Goal: Information Seeking & Learning: Learn about a topic

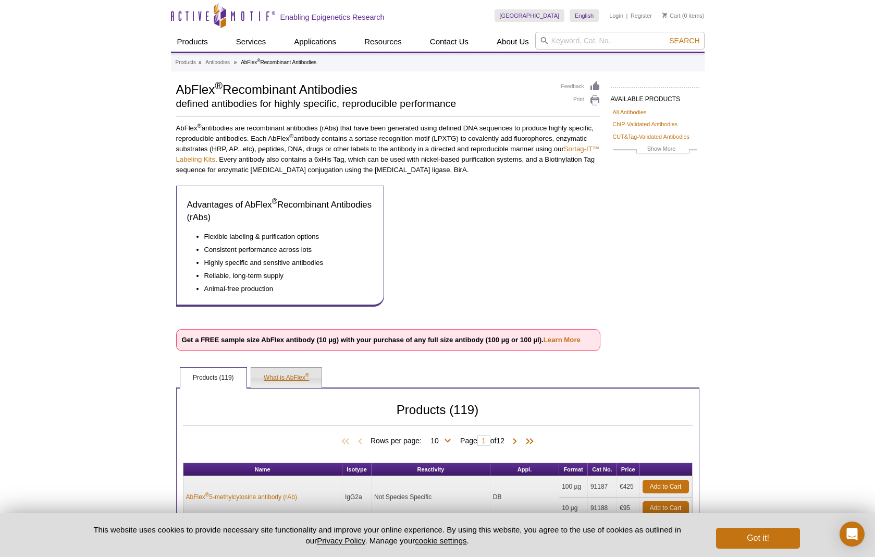
drag, startPoint x: 290, startPoint y: 371, endPoint x: 296, endPoint y: 371, distance: 5.2
click at [290, 371] on link "What is AbFlex ®" at bounding box center [286, 378] width 70 height 21
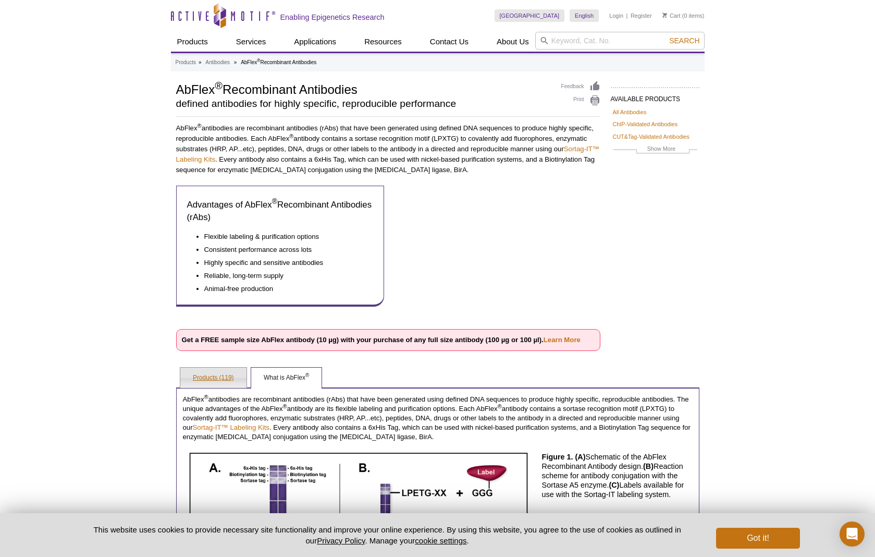
click at [207, 381] on link "Products (119)" at bounding box center [213, 378] width 66 height 21
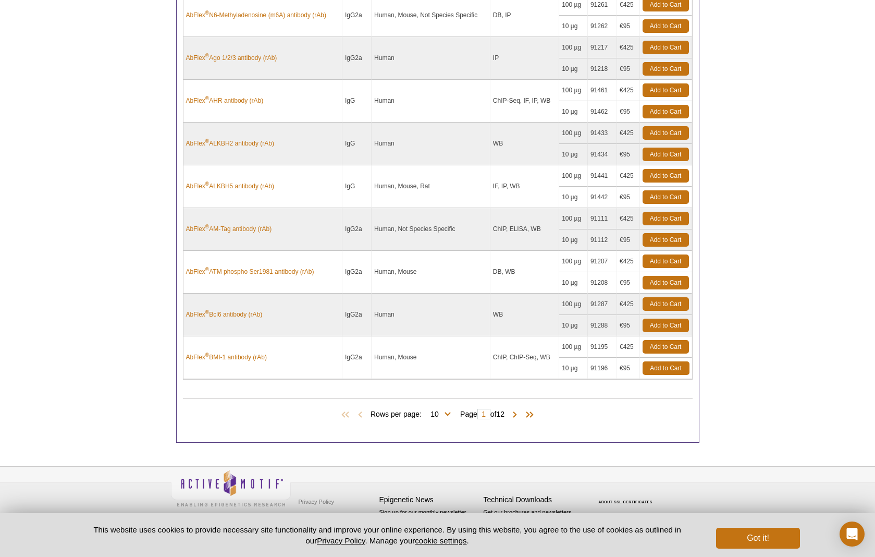
scroll to position [524, 0]
click at [518, 413] on span at bounding box center [515, 415] width 10 height 10
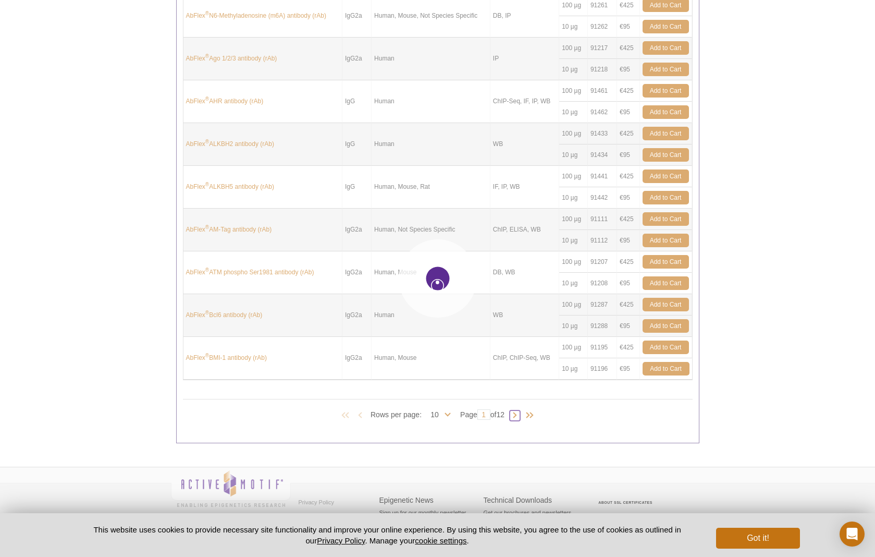
type input "2"
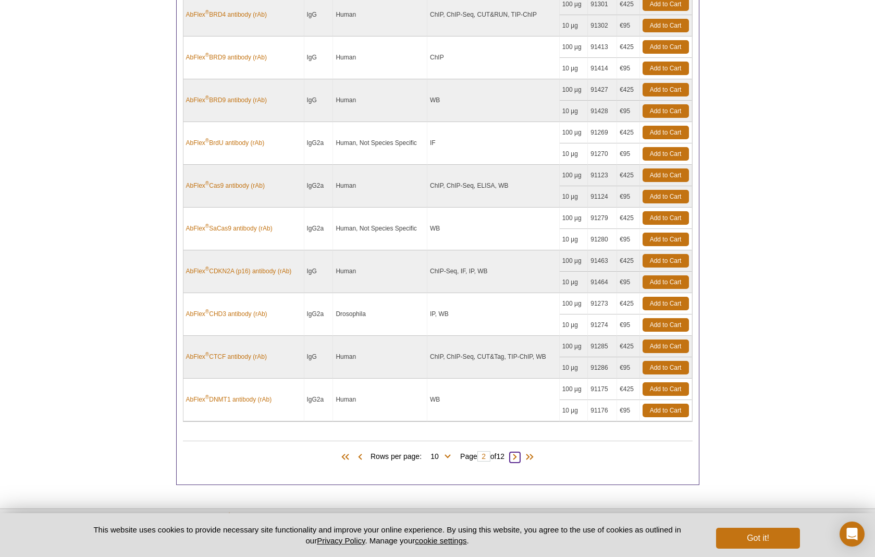
scroll to position [483, 0]
click at [516, 454] on span at bounding box center [515, 456] width 10 height 10
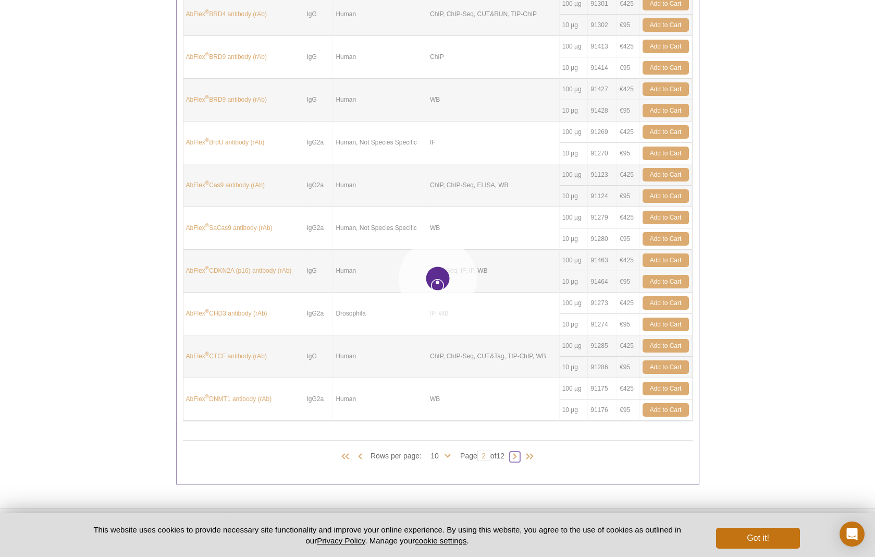
type input "3"
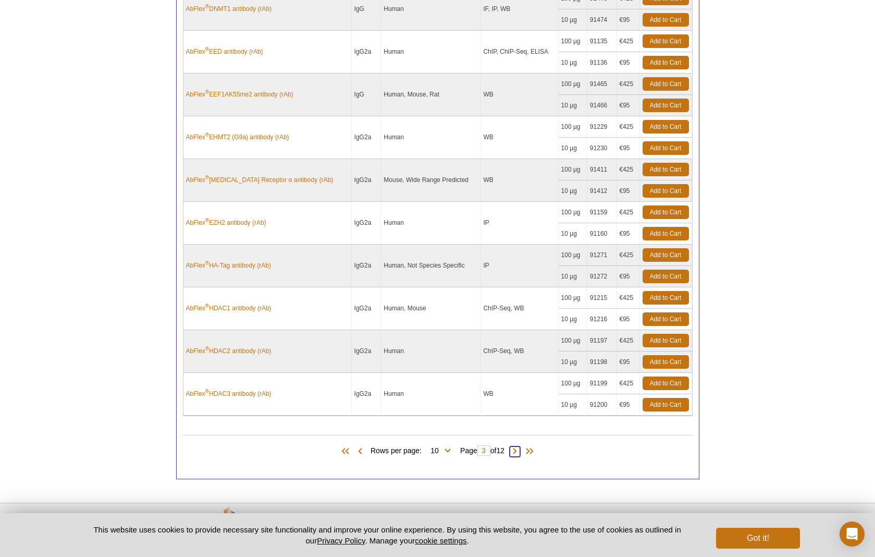
scroll to position [493, 0]
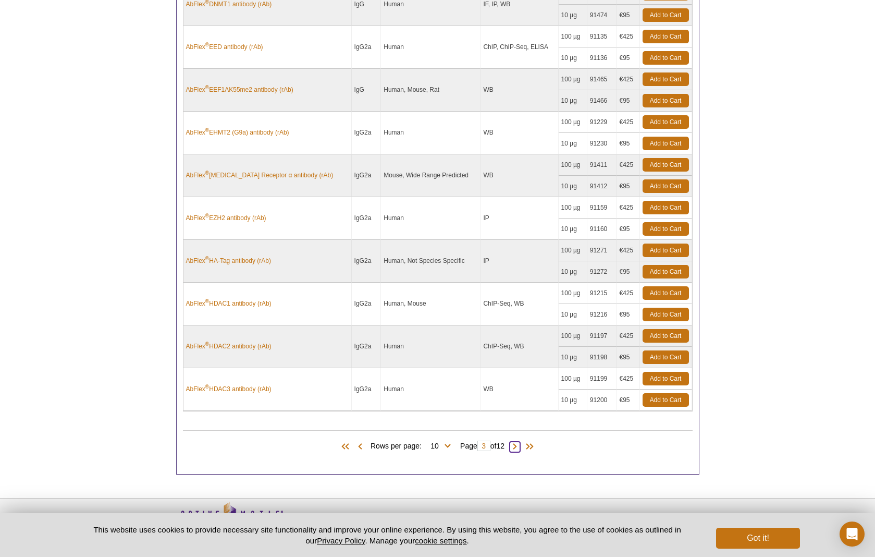
click at [520, 442] on span at bounding box center [515, 447] width 10 height 10
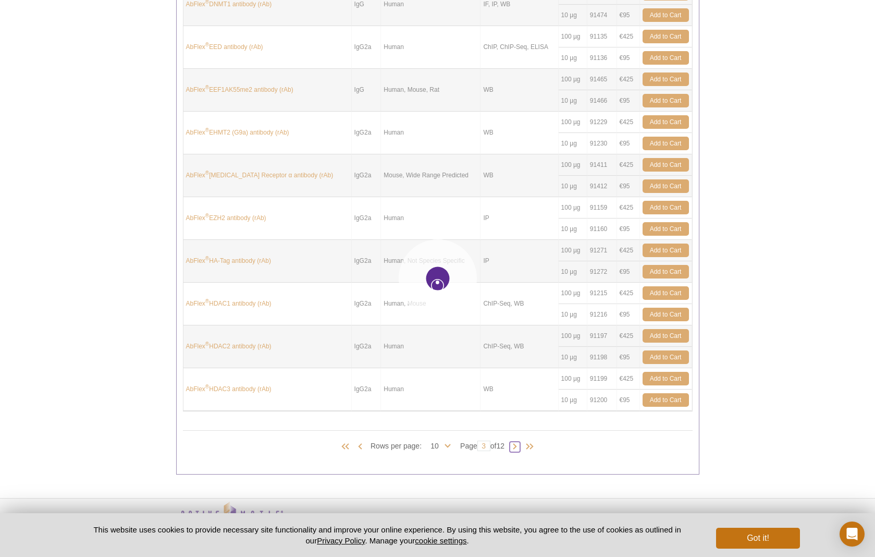
type input "4"
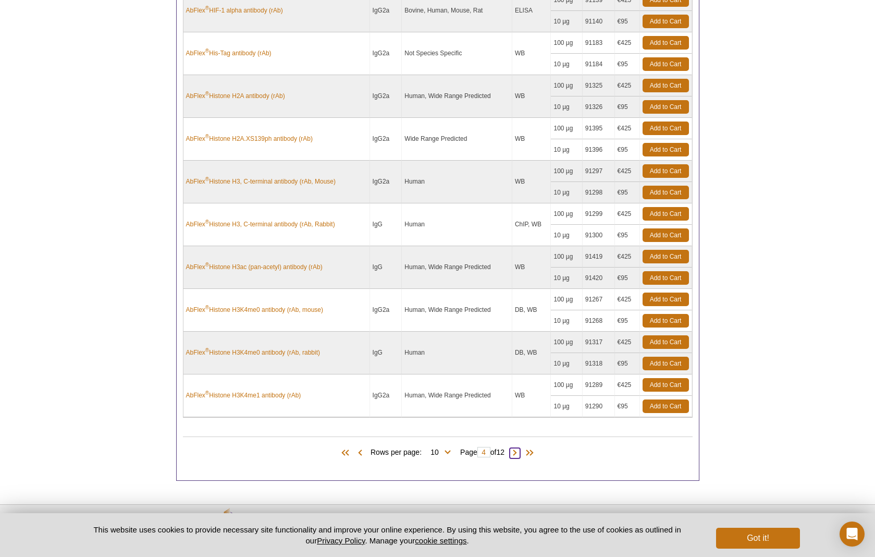
scroll to position [490, 0]
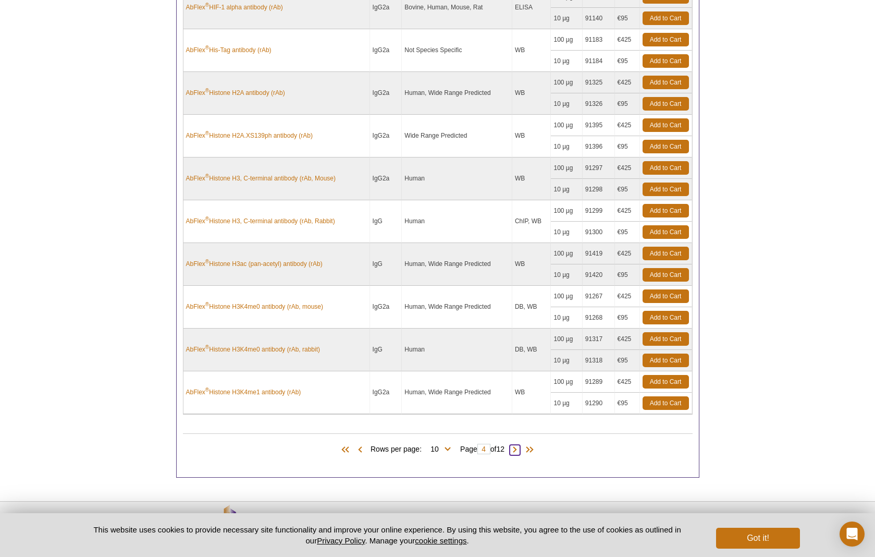
click at [516, 448] on span at bounding box center [515, 450] width 10 height 10
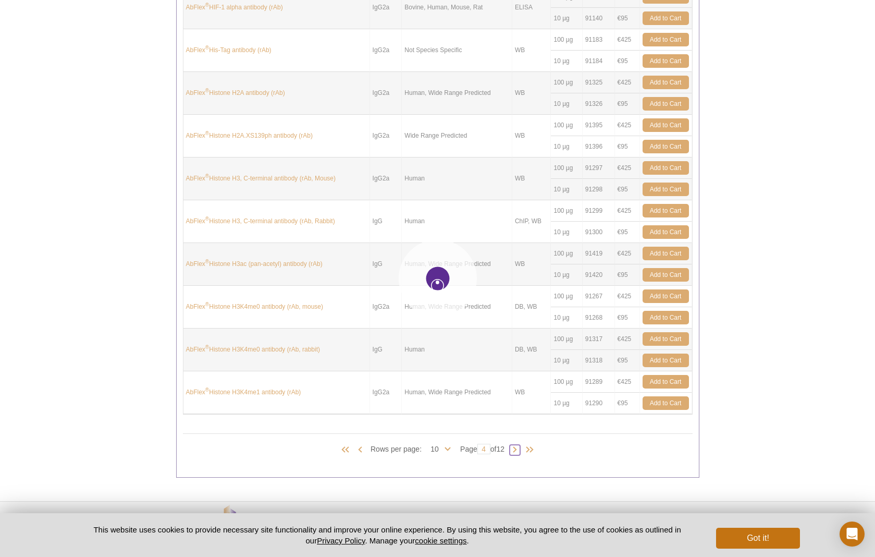
type input "5"
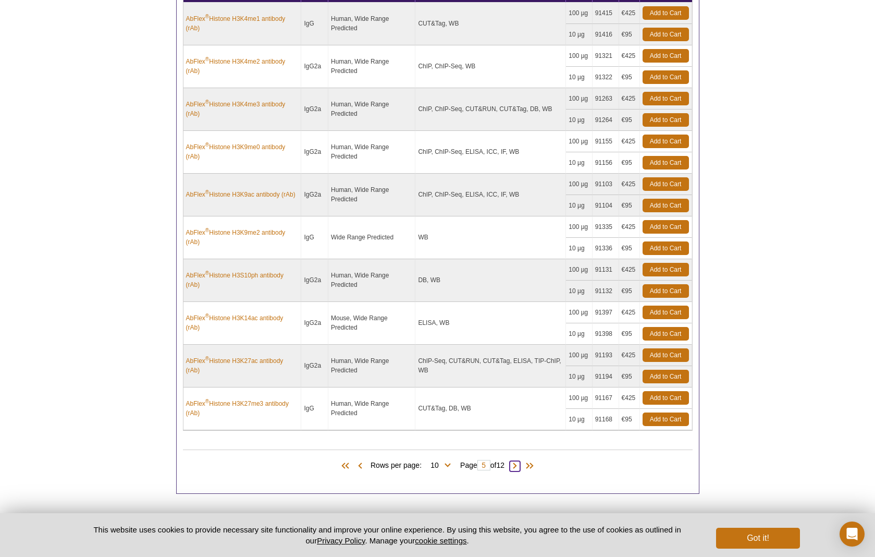
scroll to position [484, 0]
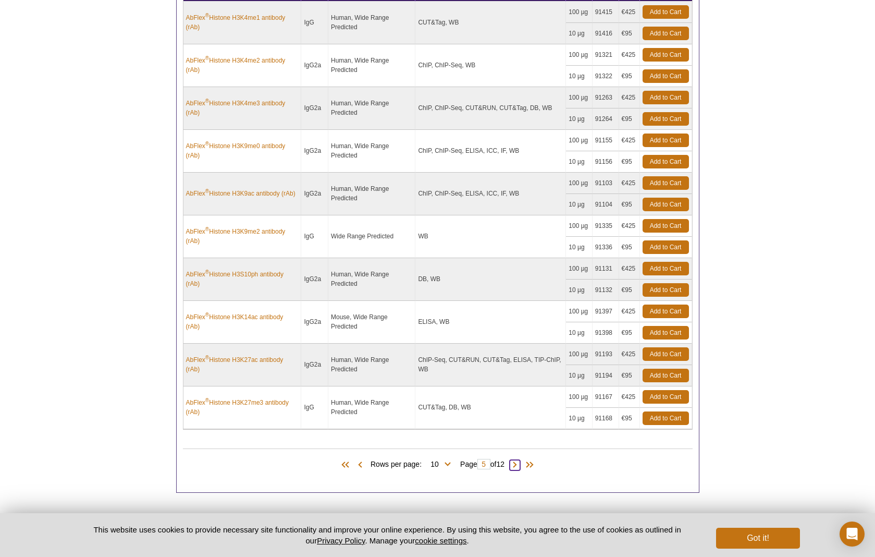
click at [517, 461] on span at bounding box center [515, 465] width 10 height 10
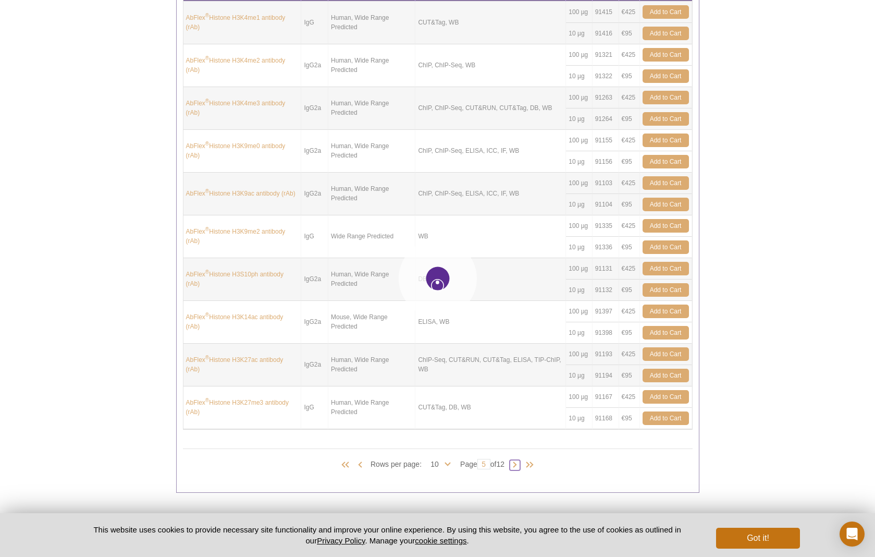
type input "6"
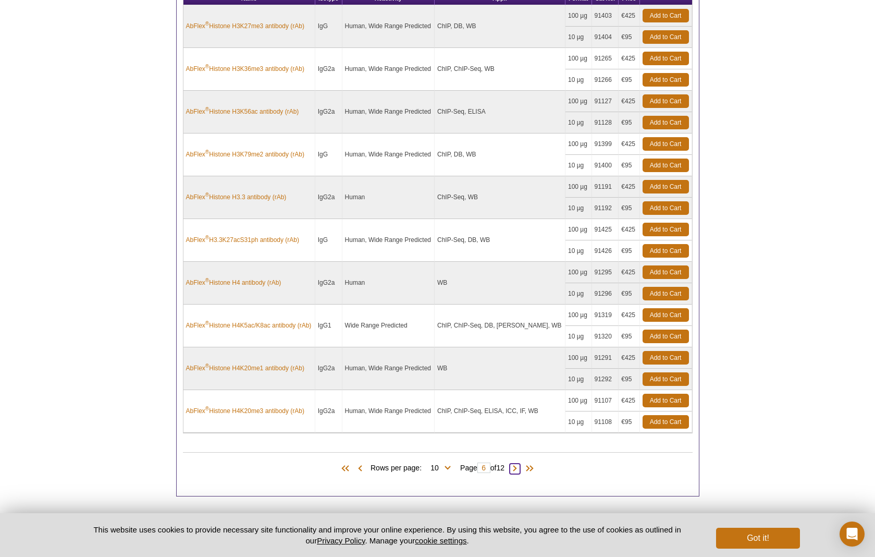
scroll to position [475, 0]
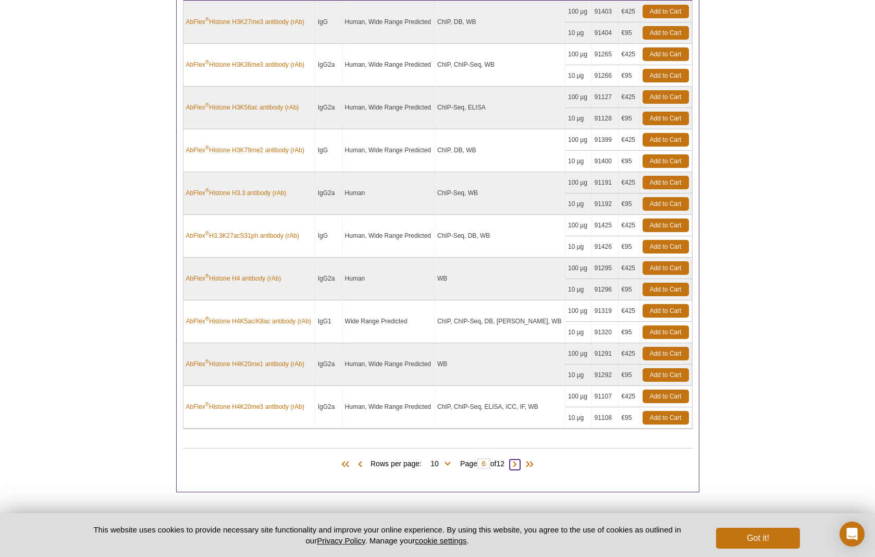
click at [517, 463] on span at bounding box center [515, 464] width 10 height 10
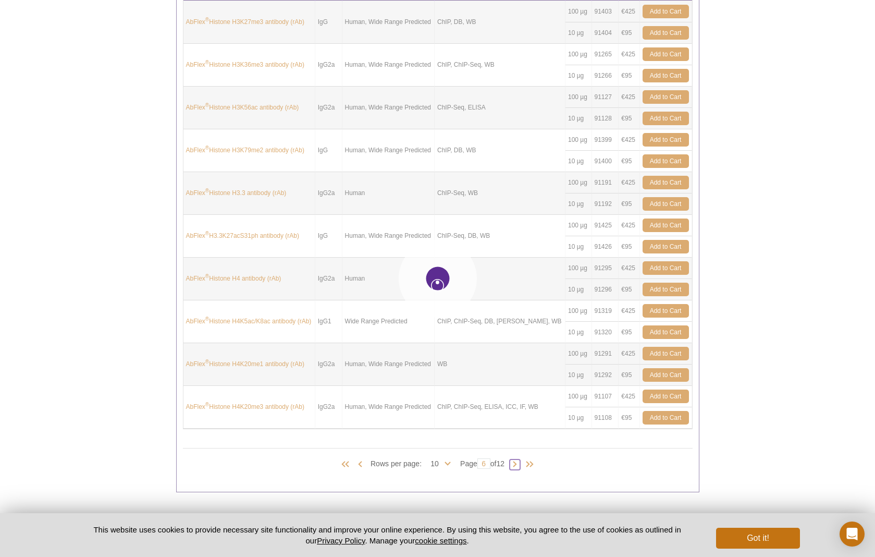
type input "7"
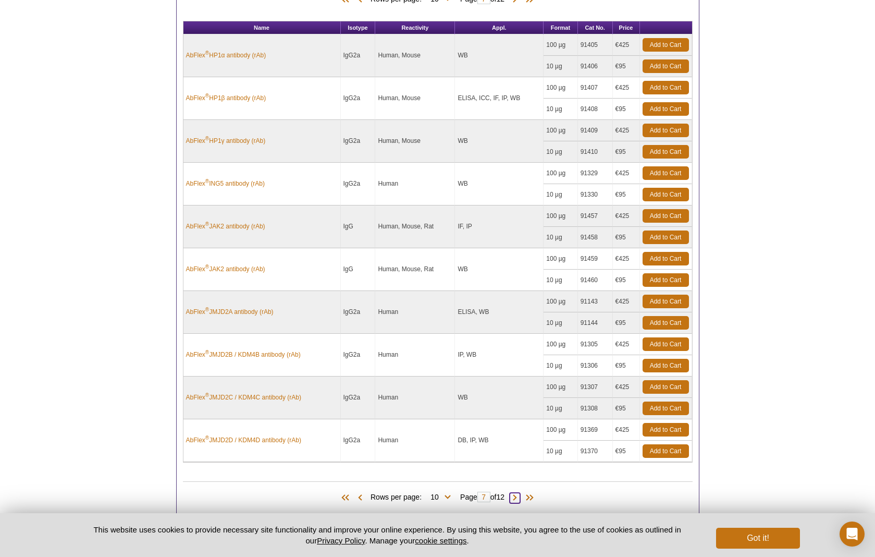
scroll to position [442, 0]
click at [513, 495] on span at bounding box center [515, 498] width 10 height 10
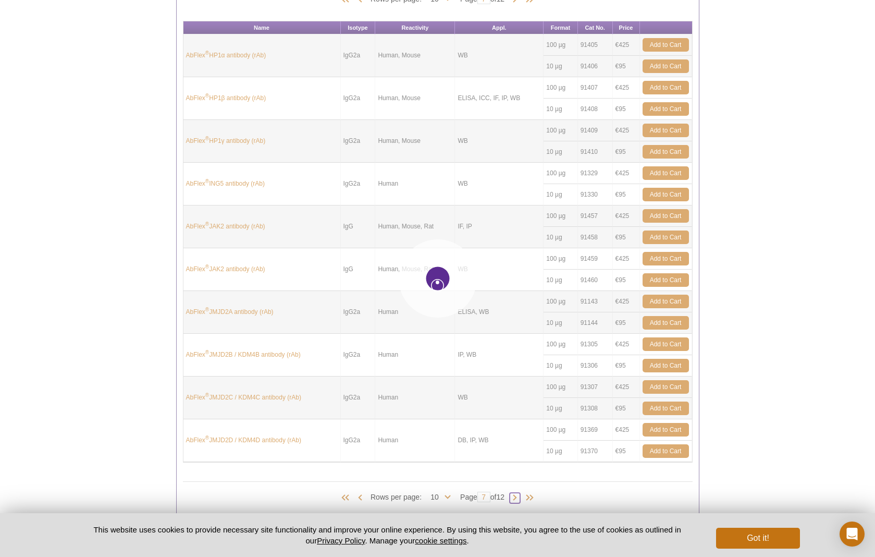
type input "8"
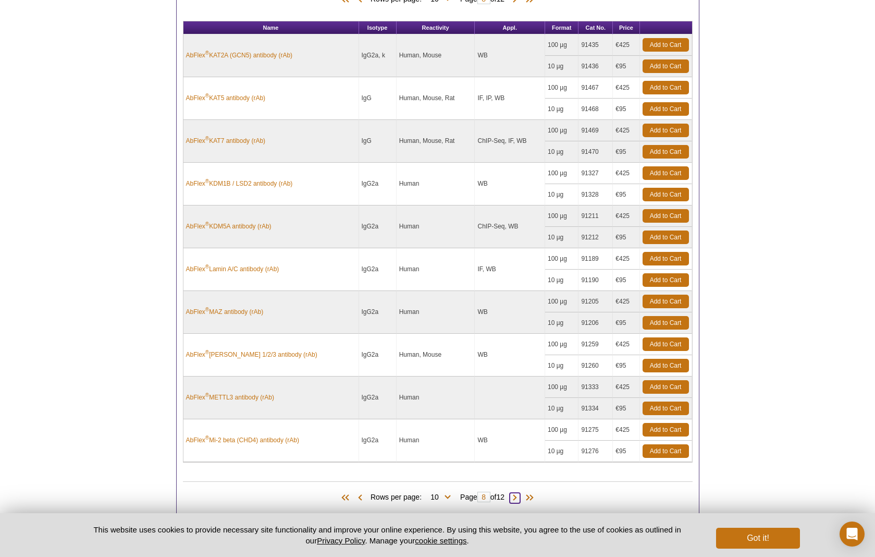
click at [517, 493] on span at bounding box center [515, 498] width 10 height 10
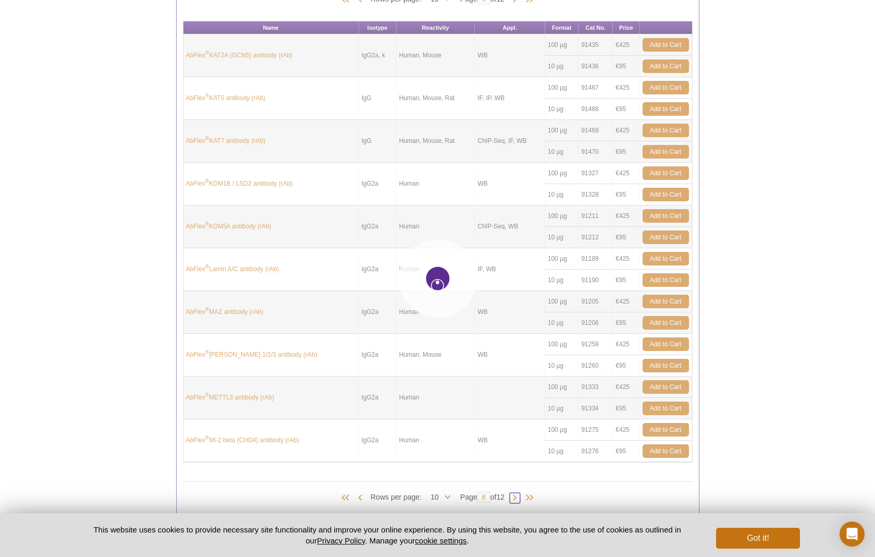
type input "9"
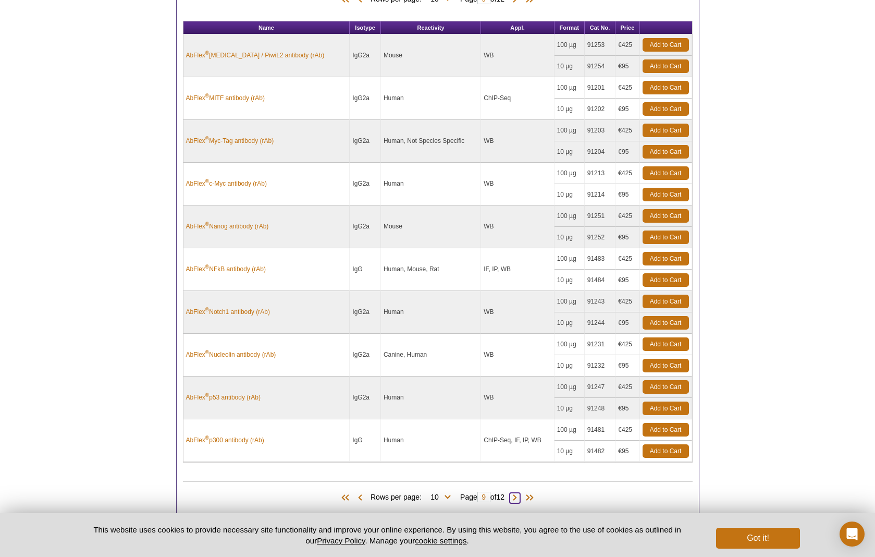
click at [517, 493] on span at bounding box center [515, 498] width 10 height 10
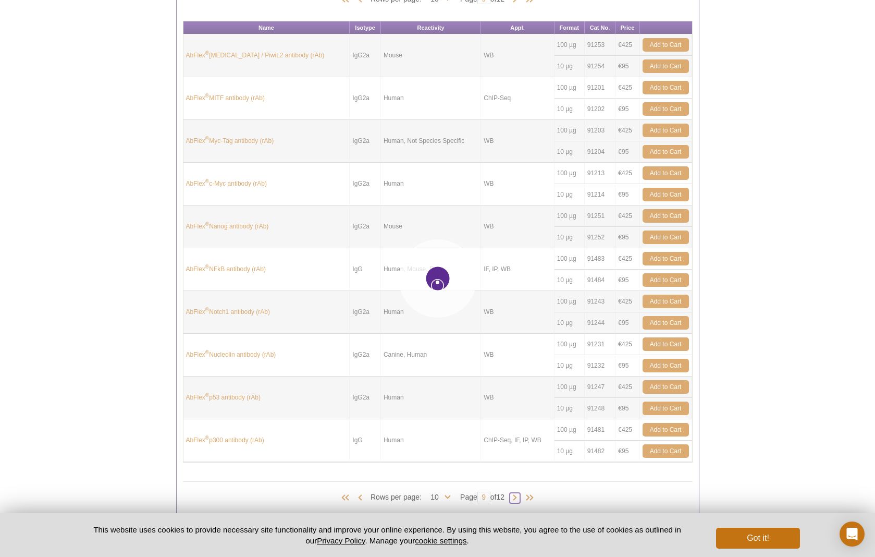
type input "10"
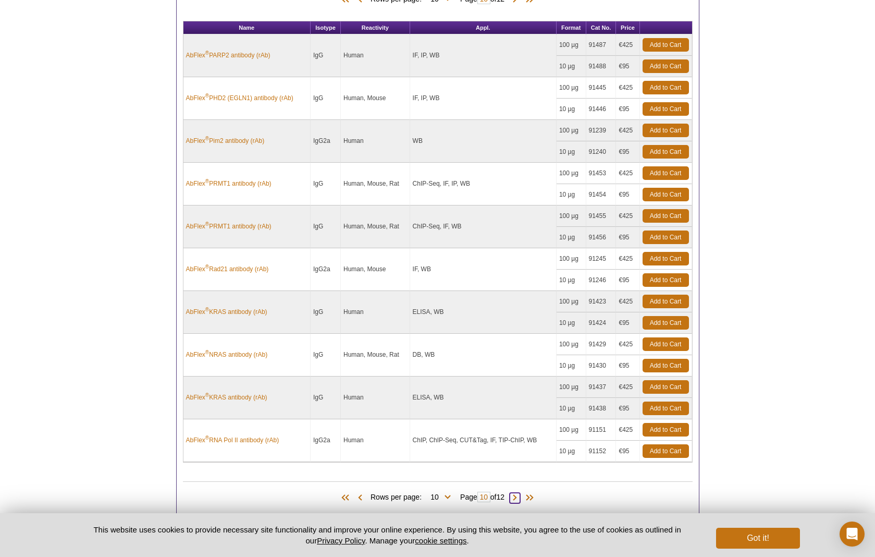
click at [517, 493] on span at bounding box center [515, 498] width 10 height 10
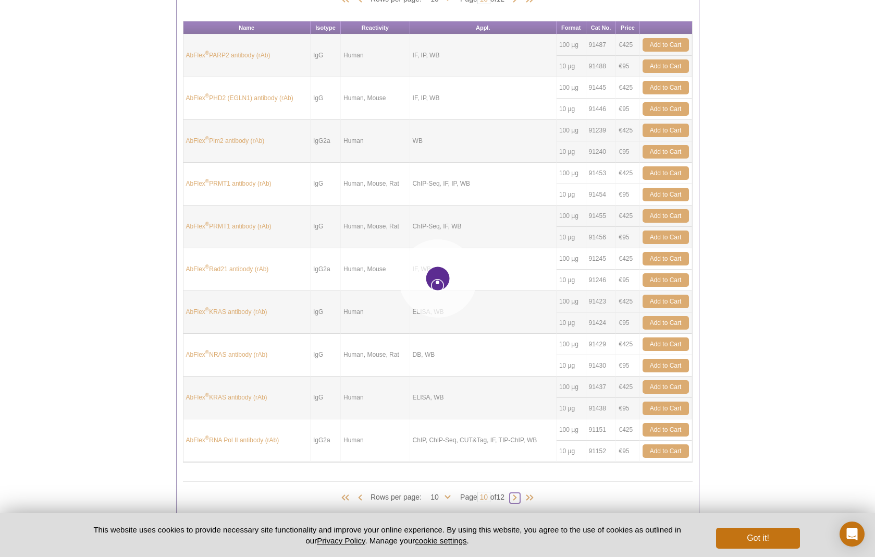
type input "11"
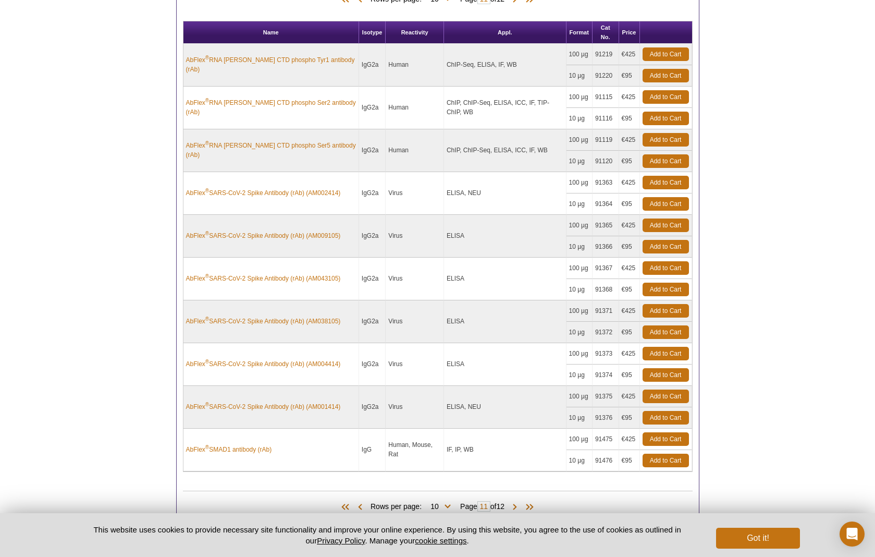
click at [517, 493] on div "Products (119) Rows per page: 10 25 50 100 All 10 Page 11 of 12" at bounding box center [438, 503] width 510 height 47
click at [515, 505] on span at bounding box center [515, 507] width 10 height 10
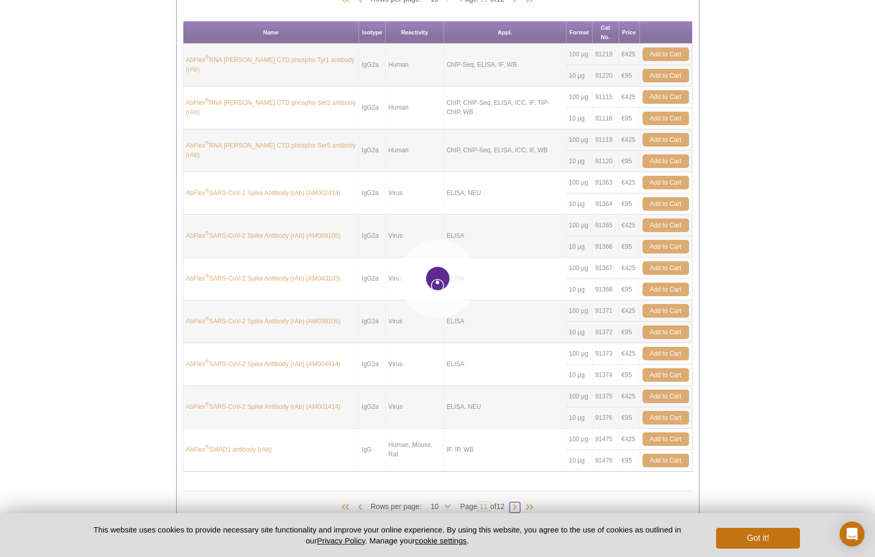
type input "12"
